Goal: Transaction & Acquisition: Purchase product/service

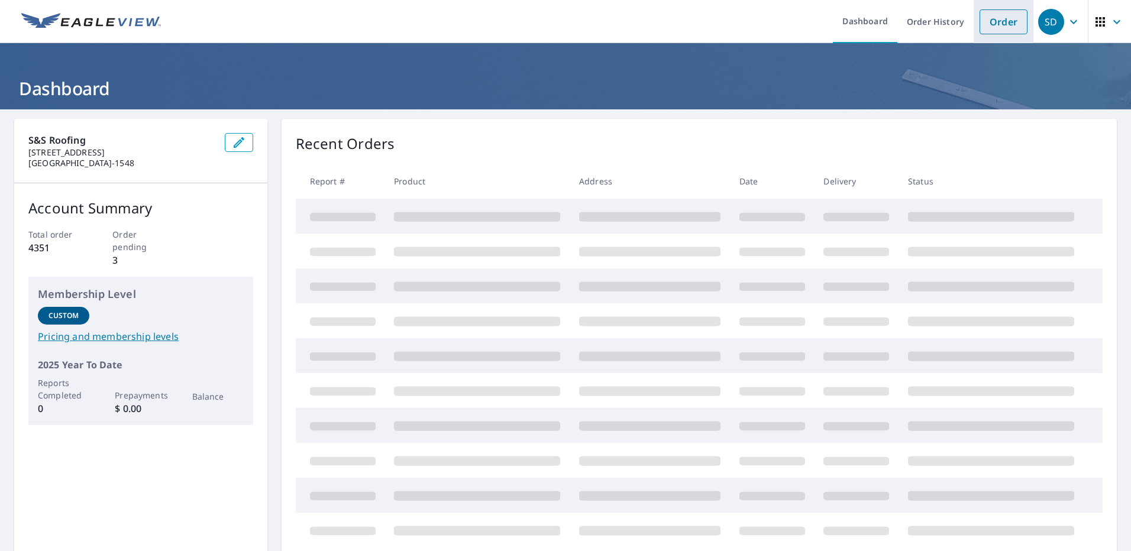
click at [981, 25] on link "Order" at bounding box center [1004, 21] width 48 height 25
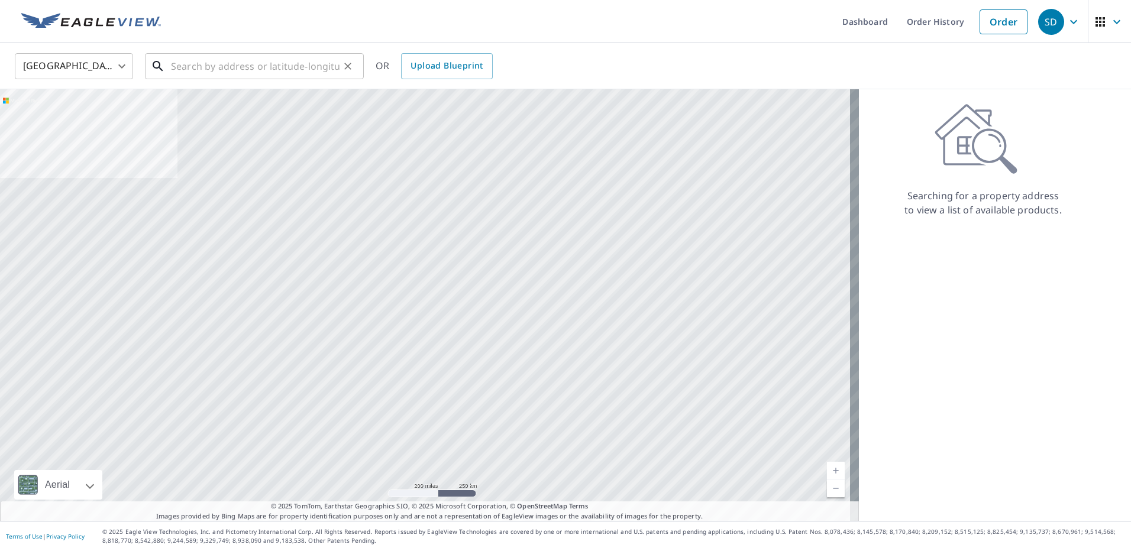
click at [208, 66] on input "text" at bounding box center [255, 66] width 169 height 33
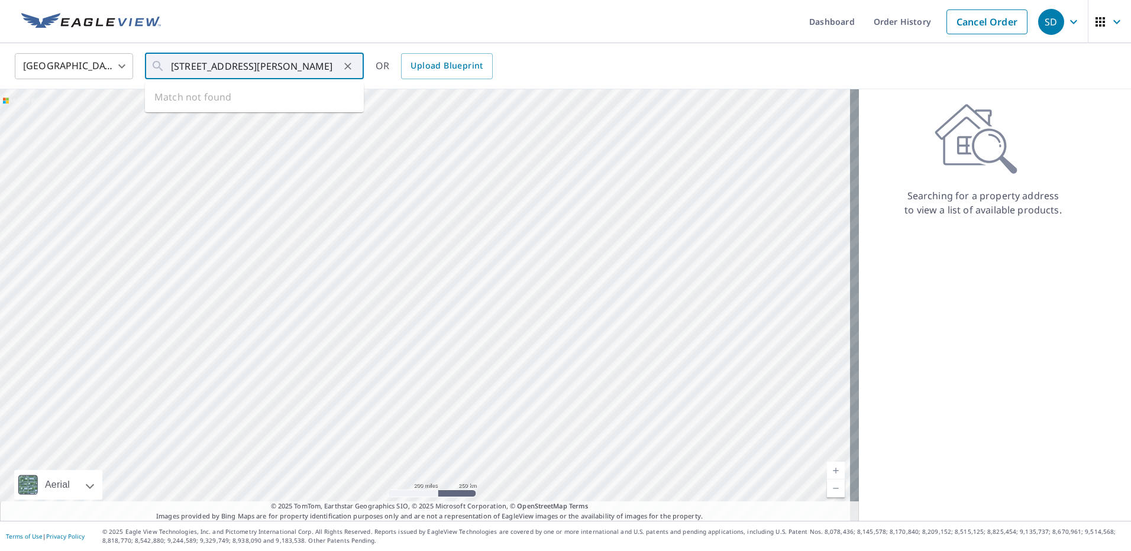
click at [567, 52] on div "[GEOGRAPHIC_DATA] [GEOGRAPHIC_DATA] ​ [STREET_ADDRESS][PERSON_NAME] ​ Match not…" at bounding box center [561, 66] width 1111 height 28
click at [312, 70] on input "[STREET_ADDRESS][PERSON_NAME]" at bounding box center [255, 66] width 169 height 33
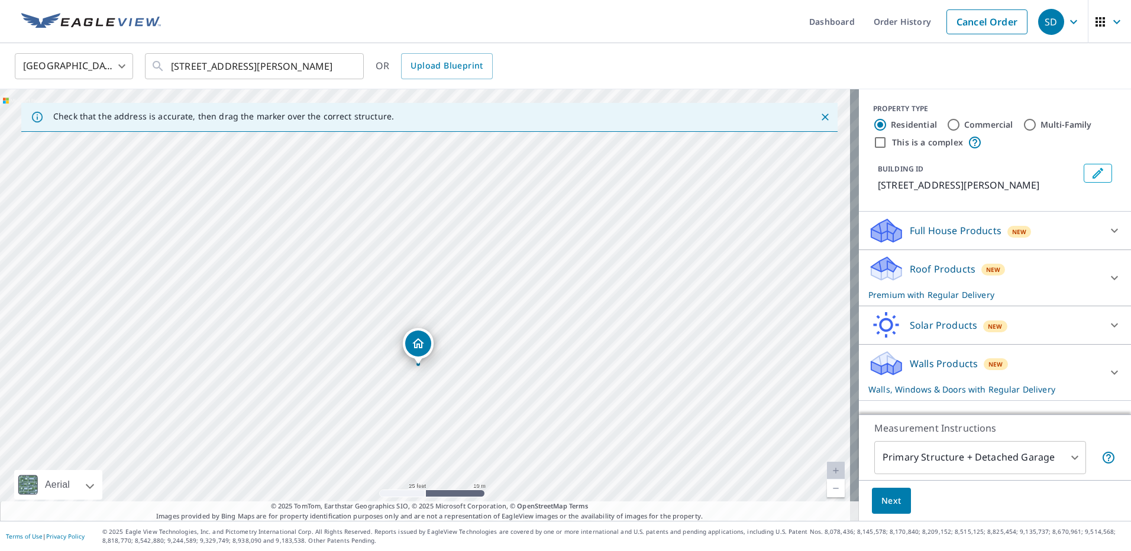
drag, startPoint x: 419, startPoint y: 300, endPoint x: 412, endPoint y: 362, distance: 61.9
drag, startPoint x: 410, startPoint y: 286, endPoint x: 407, endPoint y: 302, distance: 16.2
click at [269, 67] on input "[STREET_ADDRESS][PERSON_NAME]" at bounding box center [255, 66] width 169 height 33
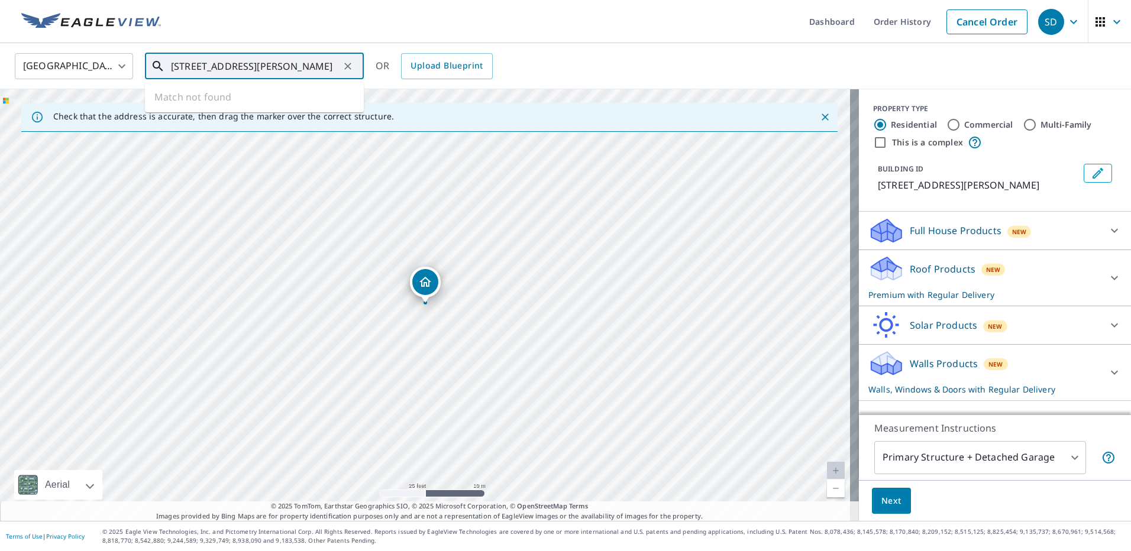
type input "[STREET_ADDRESS][PERSON_NAME]"
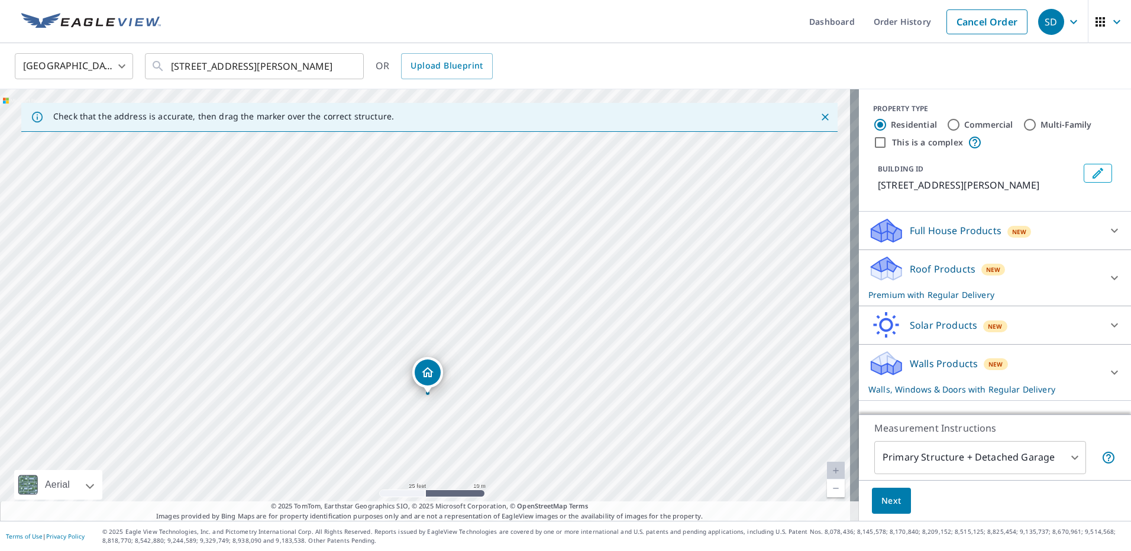
drag, startPoint x: 425, startPoint y: 293, endPoint x: 427, endPoint y: 380, distance: 87.6
drag, startPoint x: 602, startPoint y: 272, endPoint x: 473, endPoint y: 407, distance: 187.5
click at [472, 409] on div "[STREET_ADDRESS]" at bounding box center [429, 305] width 859 height 432
